Goal: Information Seeking & Learning: Check status

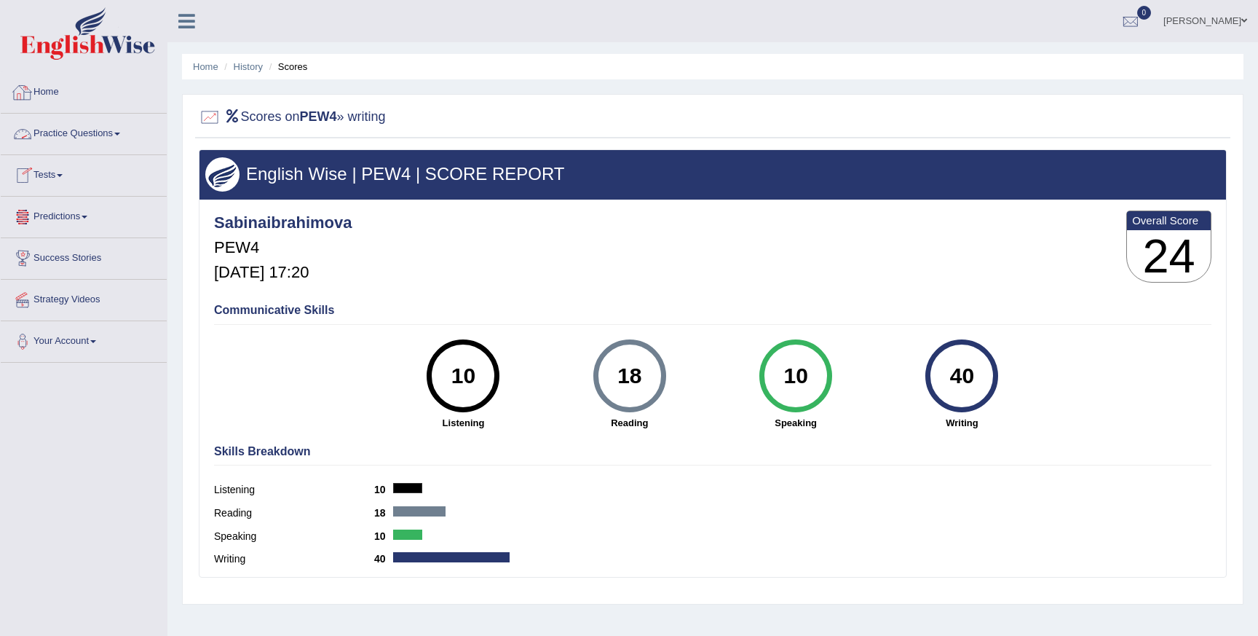
click at [34, 101] on link "Home" at bounding box center [84, 90] width 166 height 36
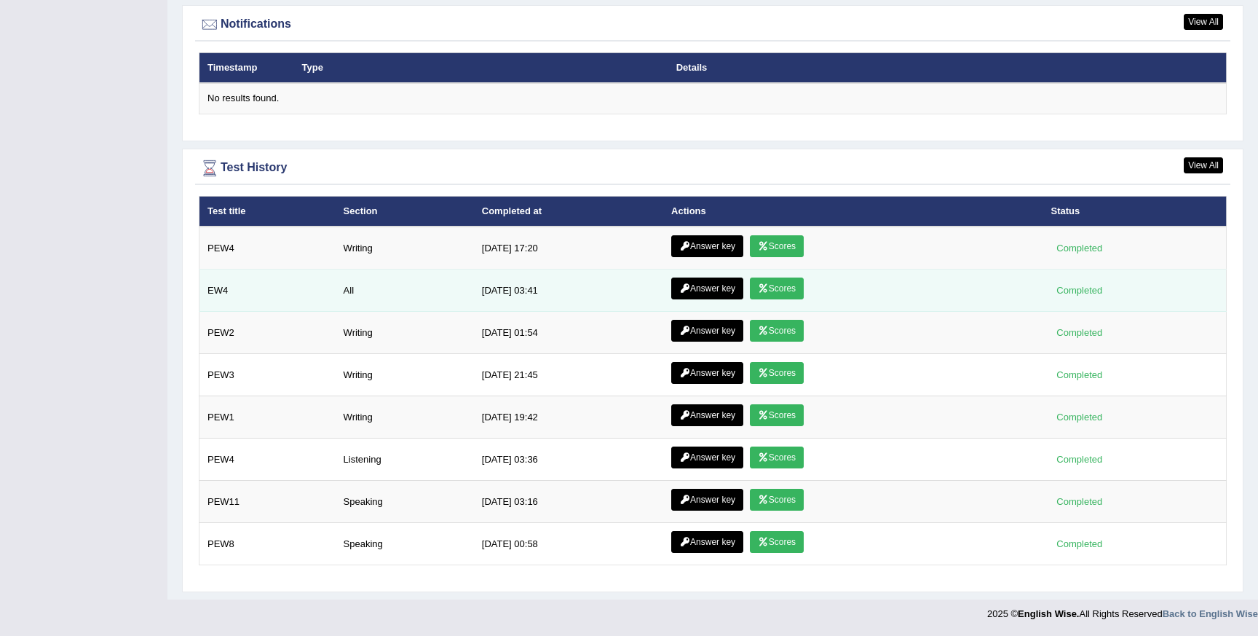
click at [789, 292] on link "Scores" at bounding box center [777, 288] width 54 height 22
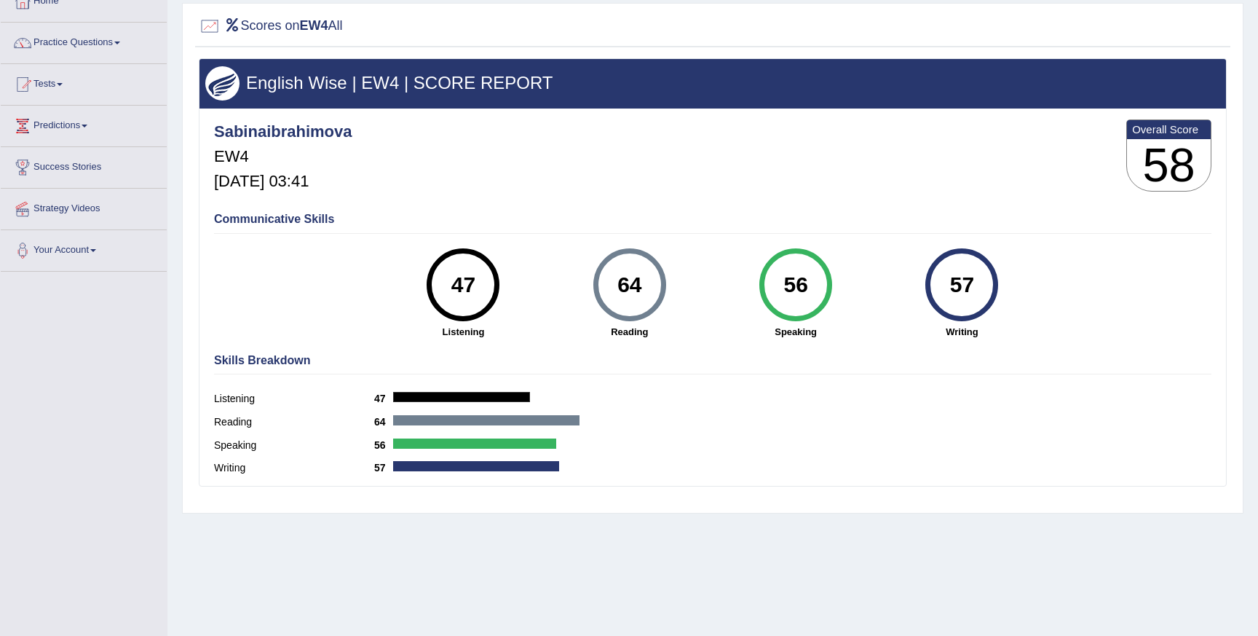
scroll to position [129, 0]
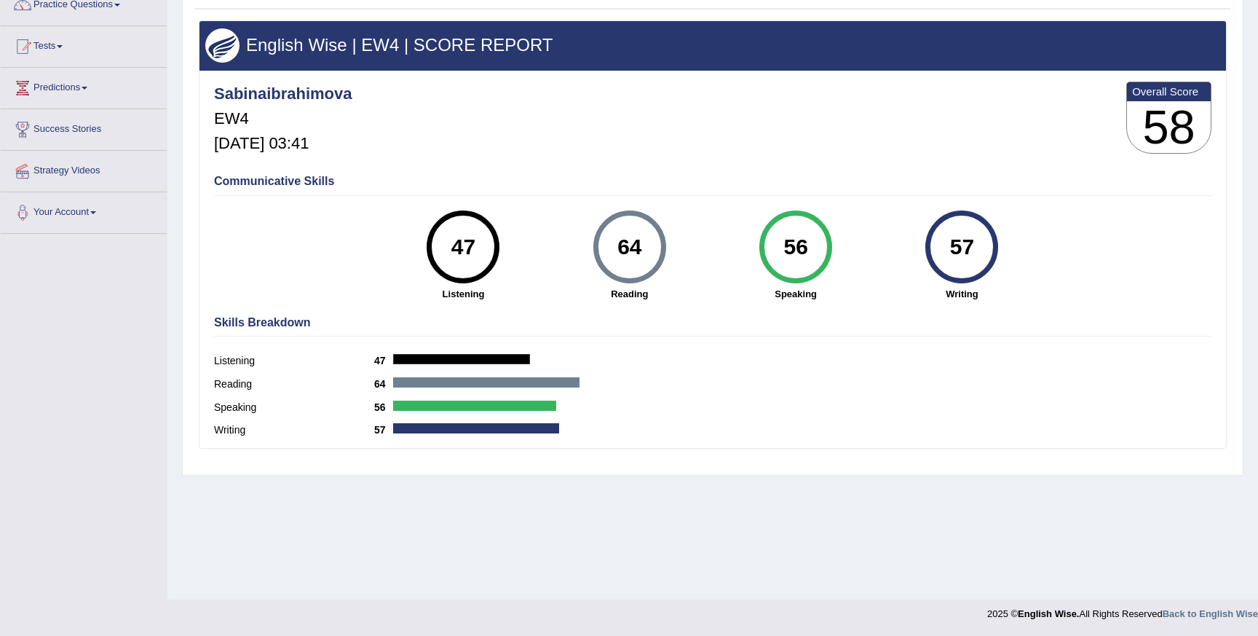
click at [805, 293] on strong "Speaking" at bounding box center [795, 294] width 151 height 14
click at [56, 87] on link "Predictions" at bounding box center [84, 86] width 166 height 36
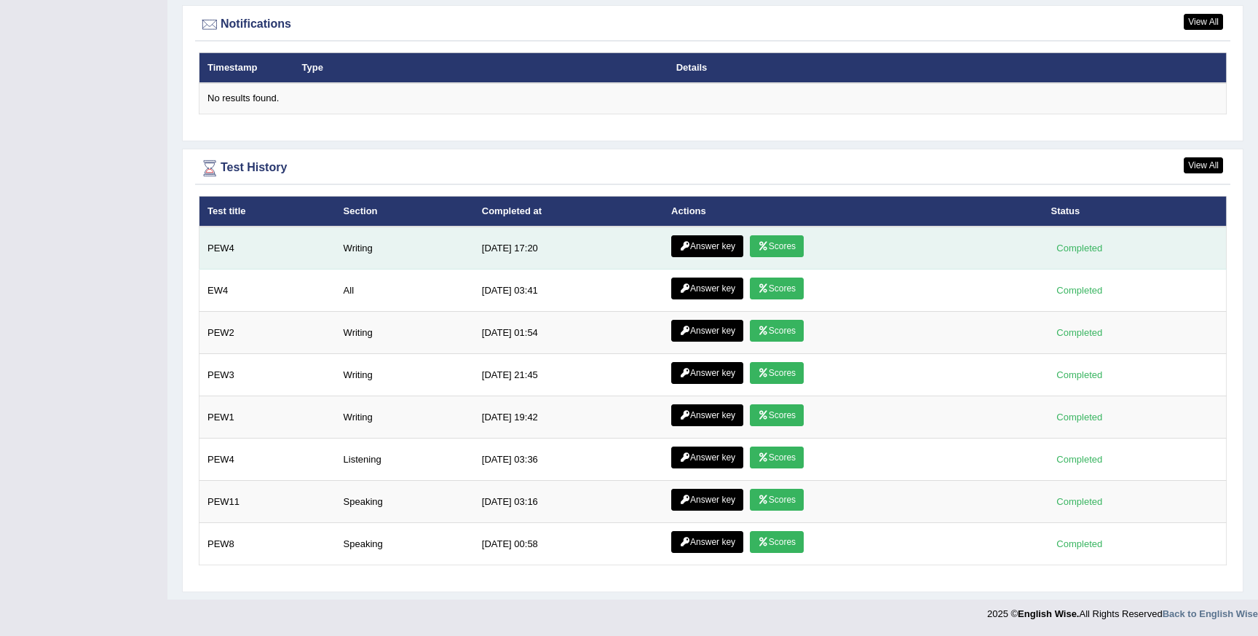
click at [717, 248] on link "Answer key" at bounding box center [707, 246] width 72 height 22
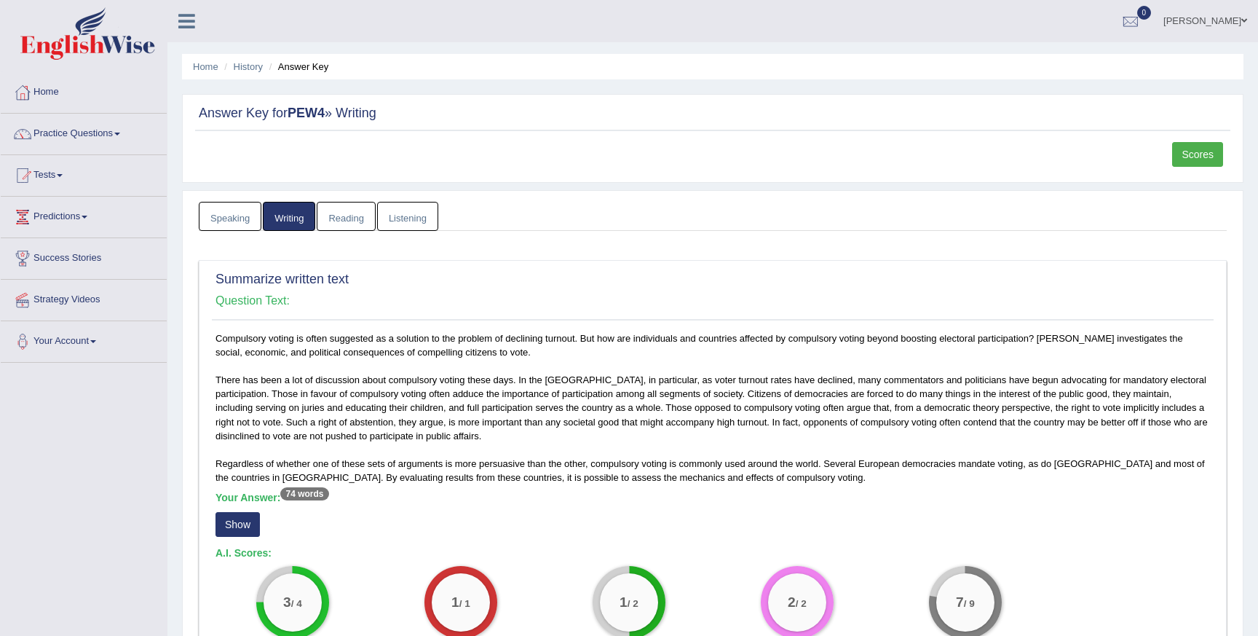
click at [405, 221] on link "Listening" at bounding box center [407, 217] width 61 height 30
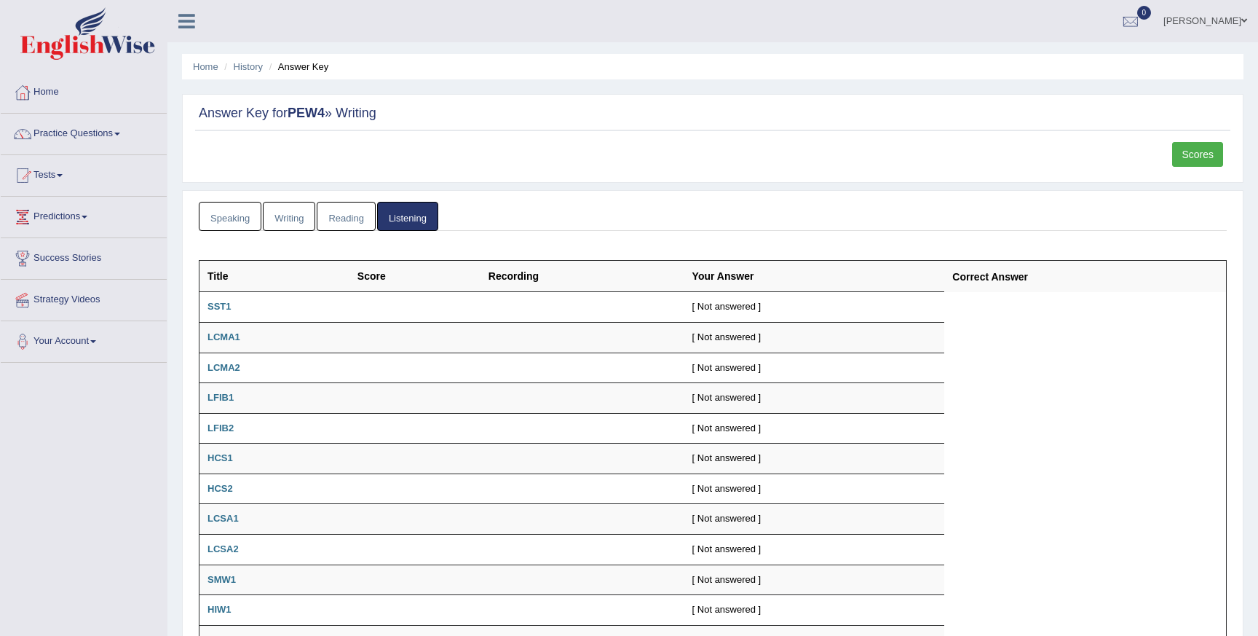
click at [290, 221] on link "Writing" at bounding box center [289, 217] width 52 height 30
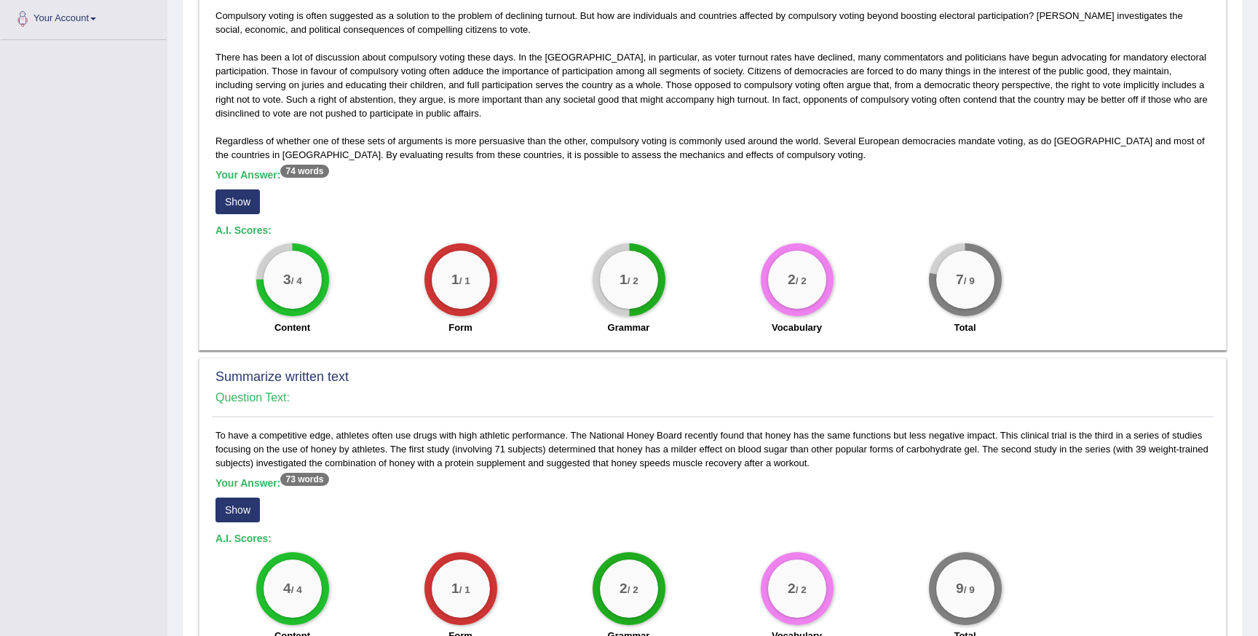
scroll to position [368, 0]
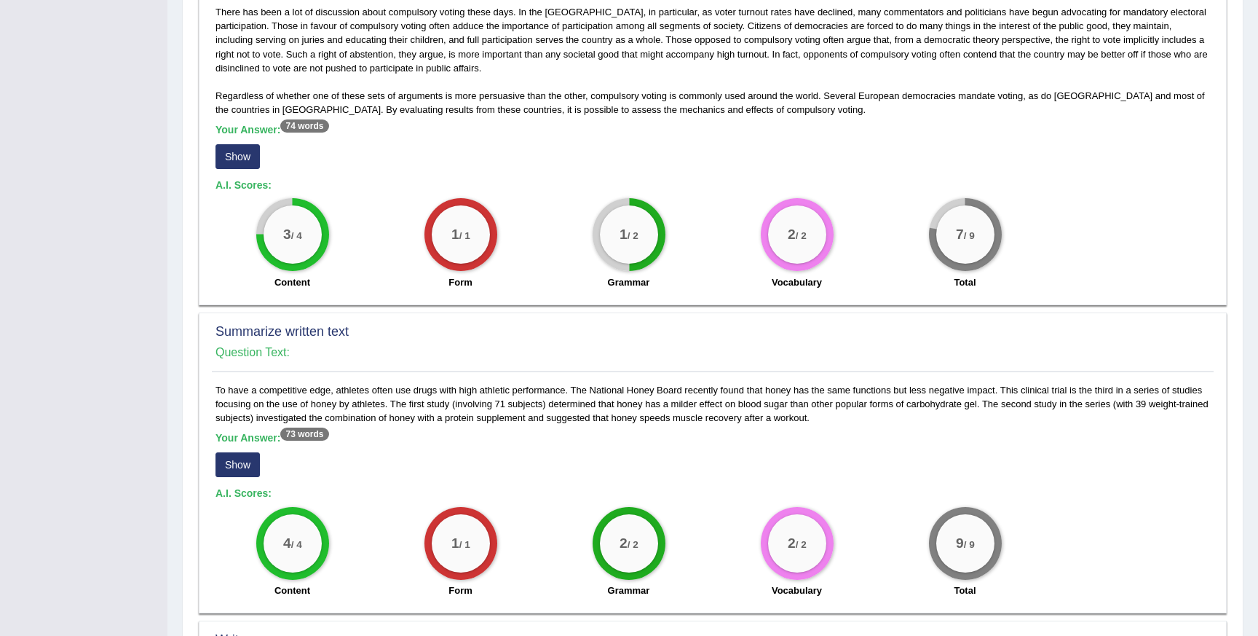
click at [232, 165] on button "Show" at bounding box center [238, 156] width 44 height 25
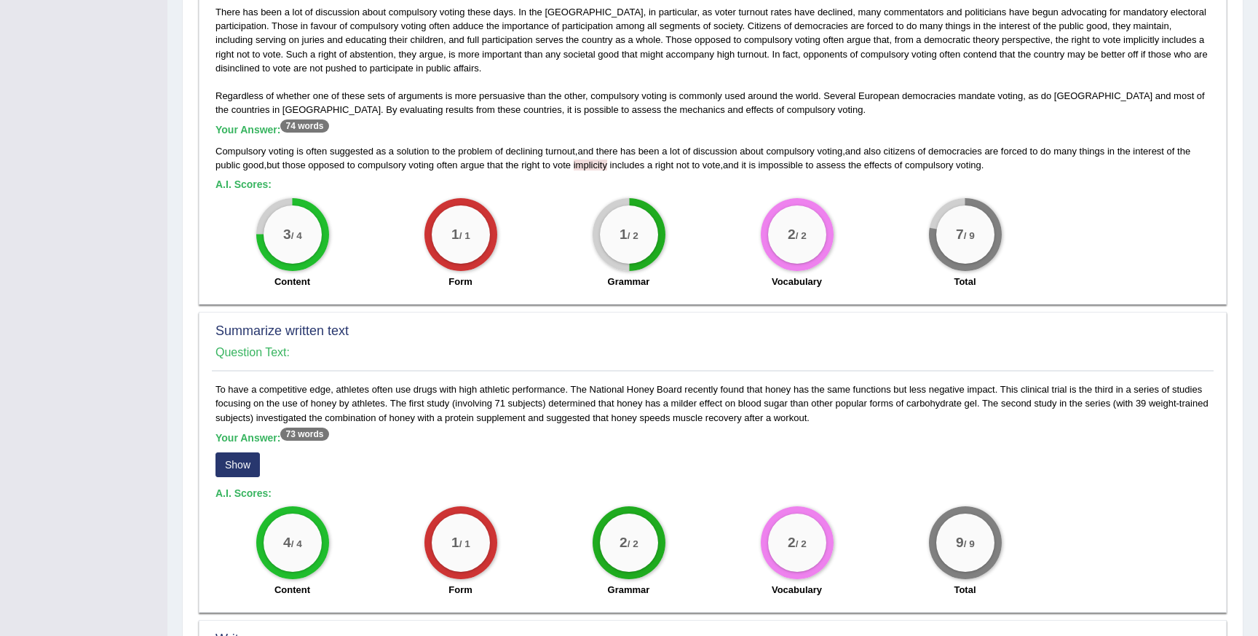
click at [616, 173] on div "Compulsory voting is often suggested as a solution to the problem of declining …" at bounding box center [713, 130] width 1002 height 333
click at [607, 168] on span "implicity" at bounding box center [591, 164] width 34 height 11
